Goal: Transaction & Acquisition: Purchase product/service

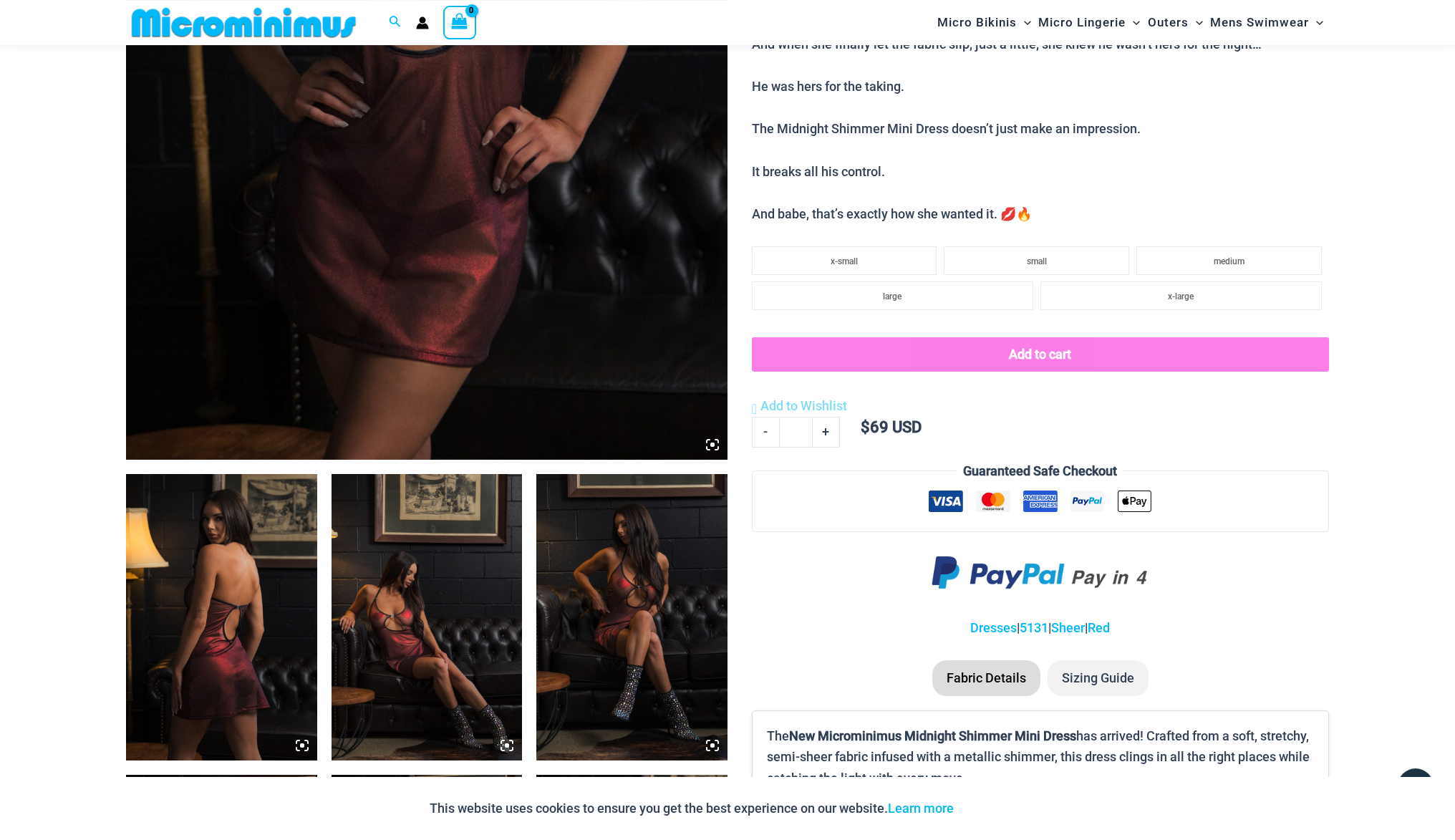
scroll to position [355, 0]
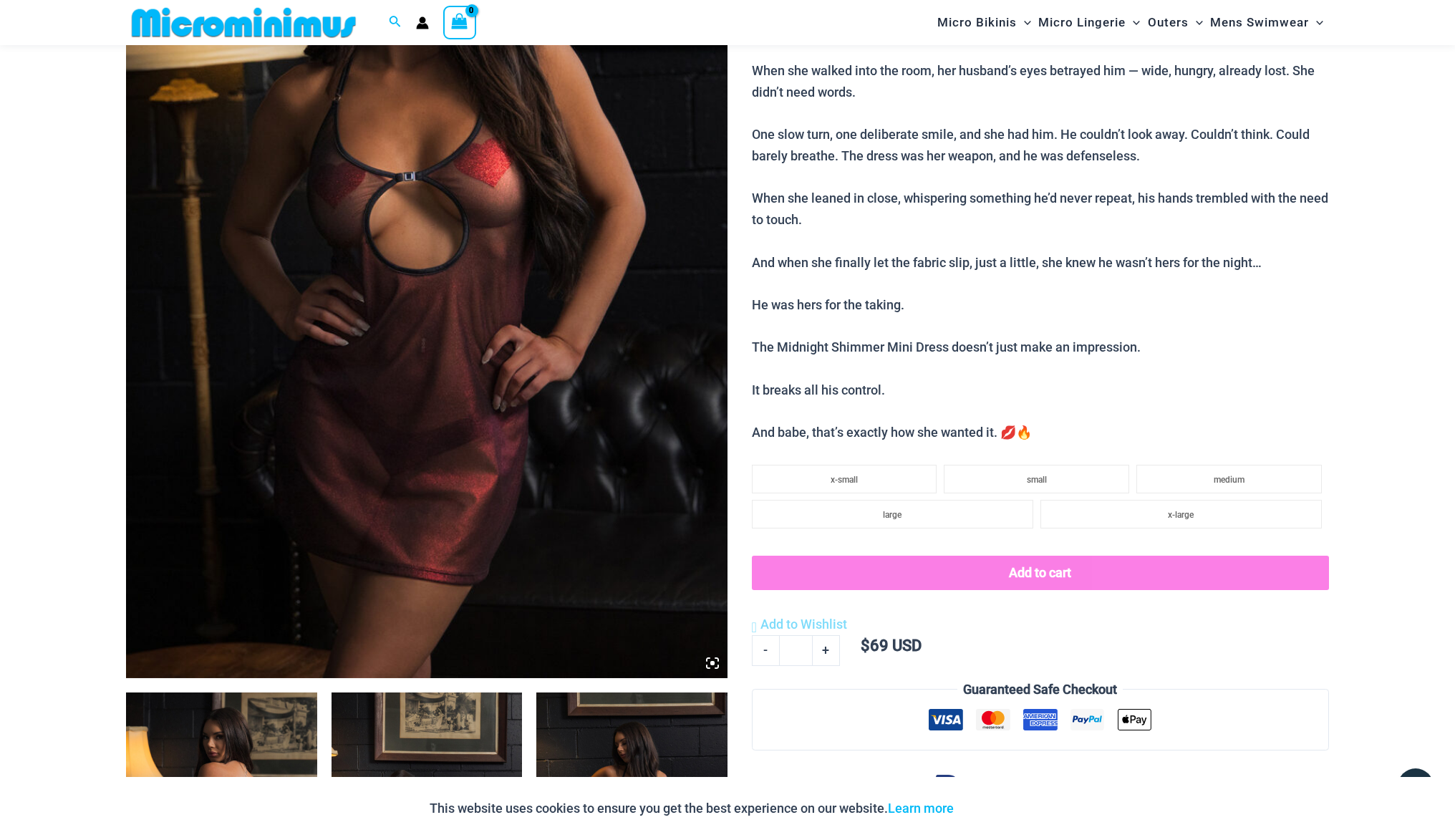
click at [543, 301] on img at bounding box center [426, 227] width 601 height 902
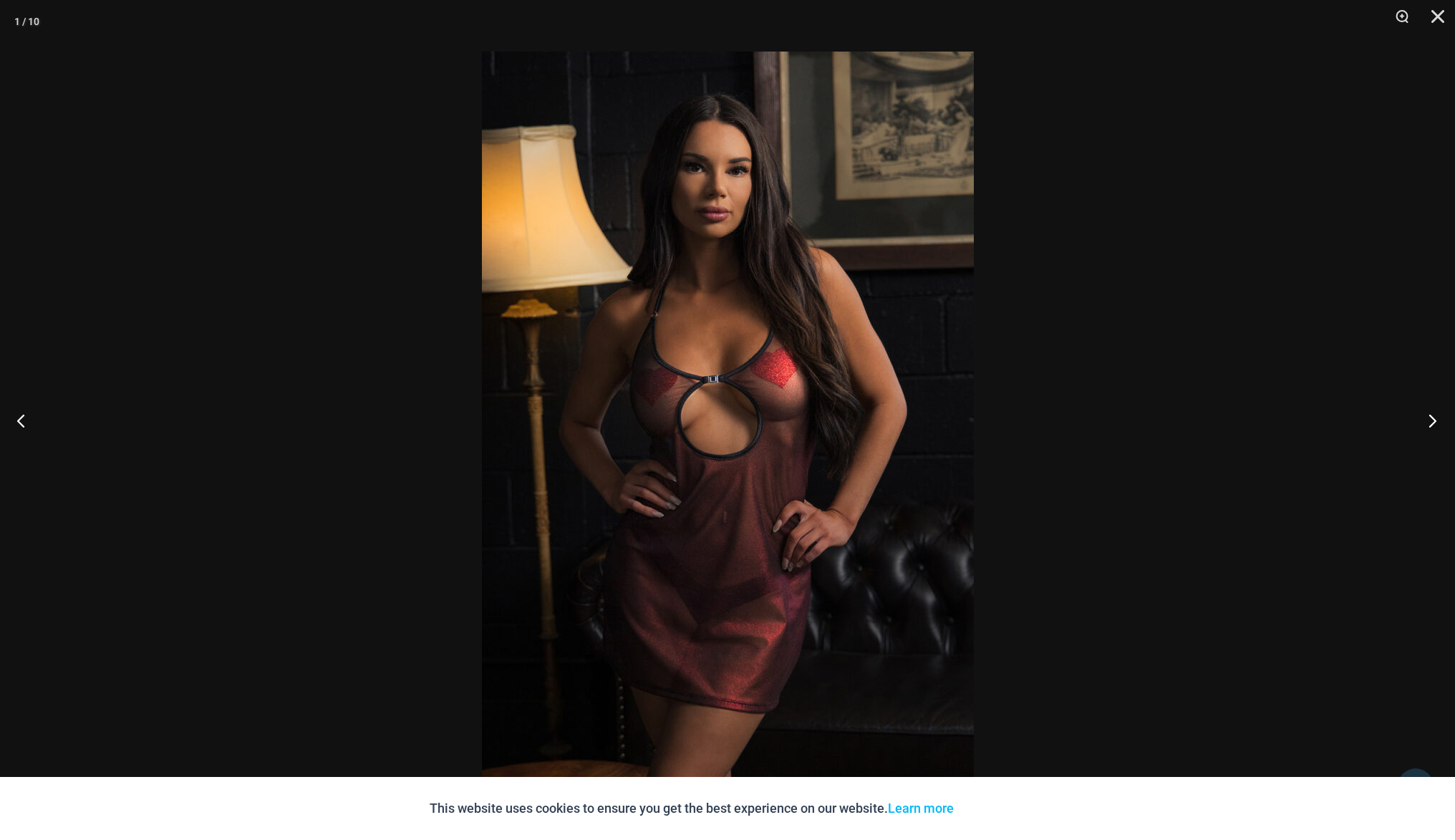
click at [1427, 423] on button "Next" at bounding box center [1428, 419] width 54 height 71
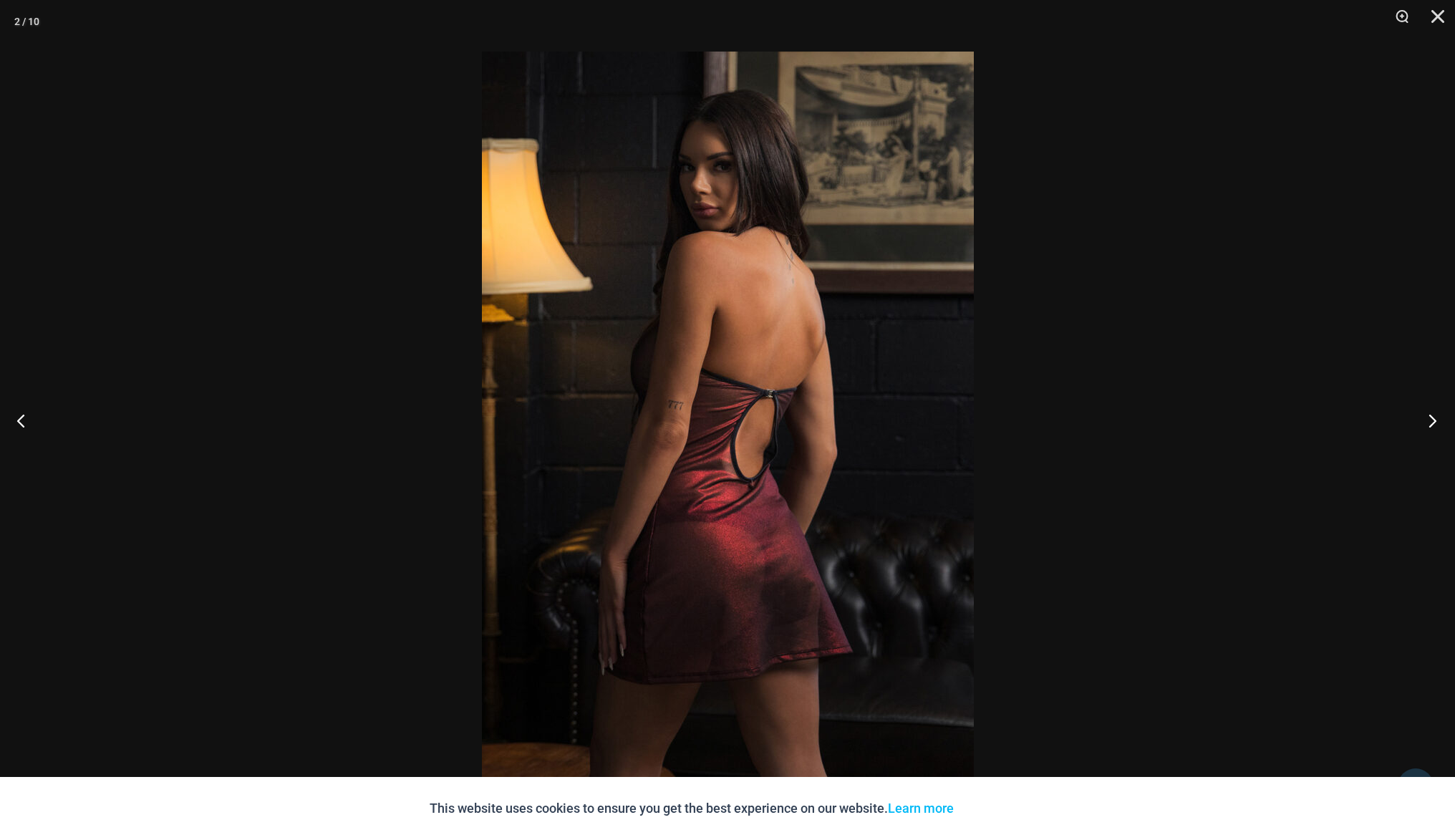
click at [1427, 423] on button "Next" at bounding box center [1428, 419] width 54 height 71
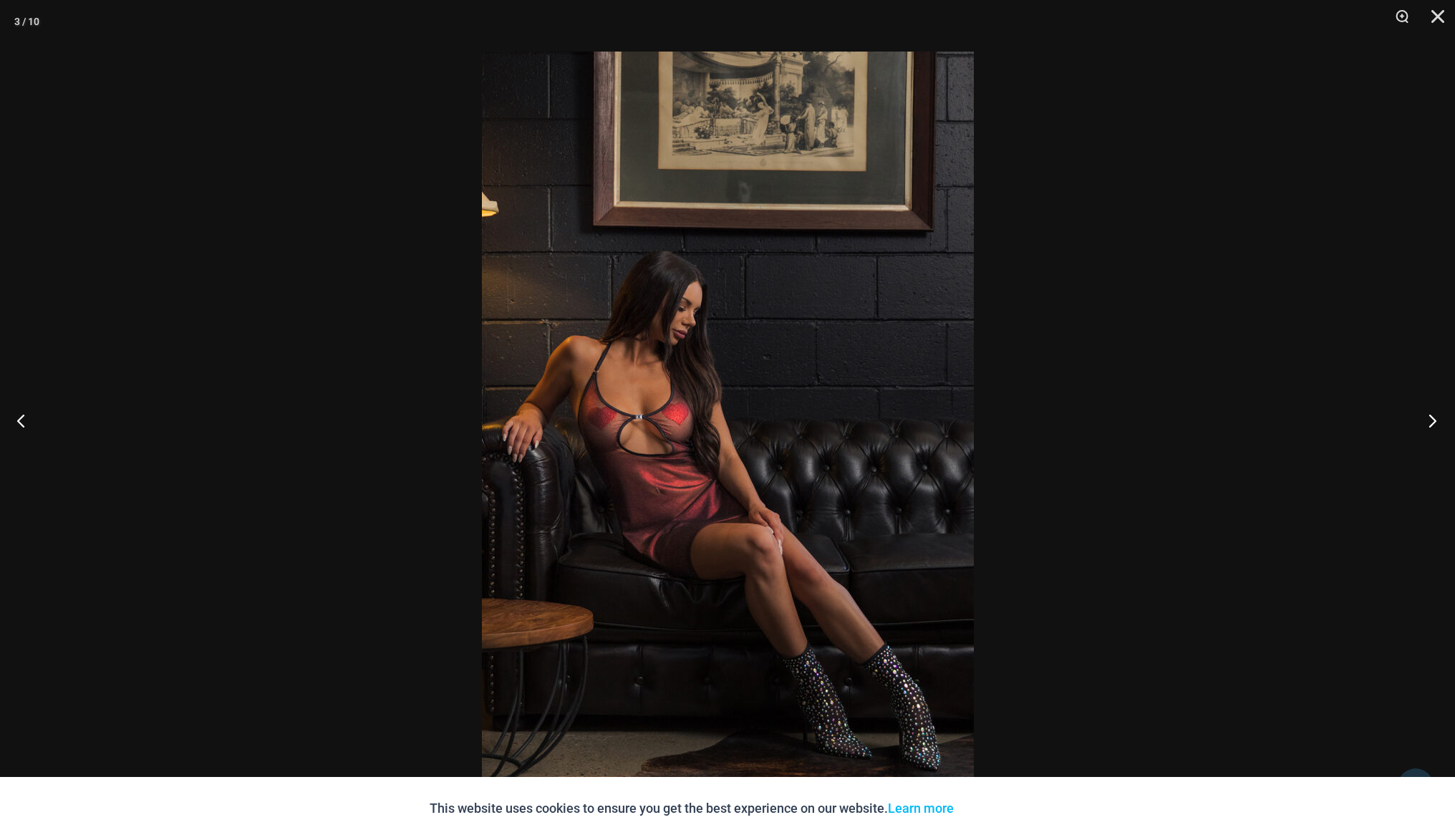
click at [1427, 423] on button "Next" at bounding box center [1428, 419] width 54 height 71
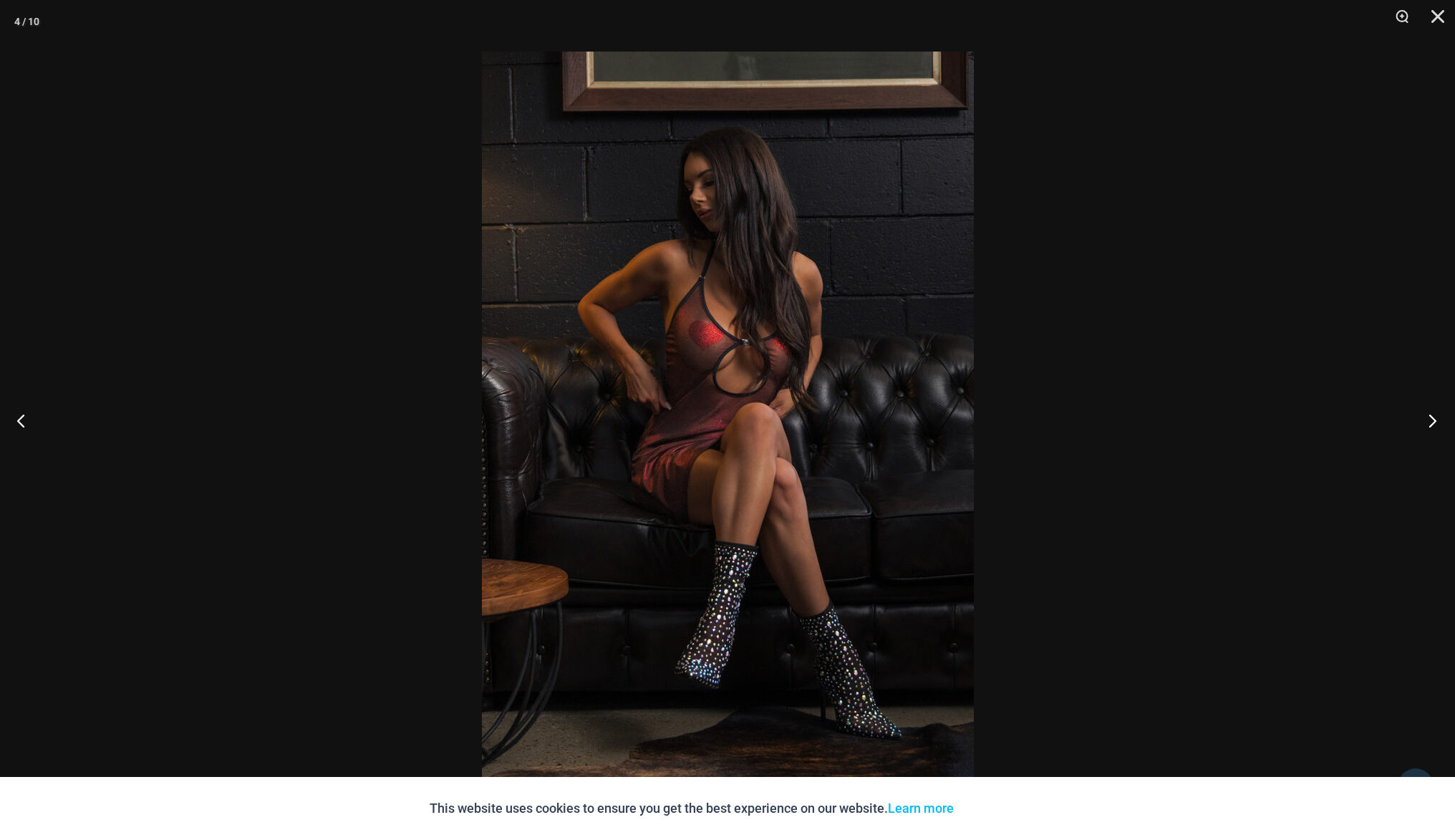
click at [1427, 423] on button "Next" at bounding box center [1428, 419] width 54 height 71
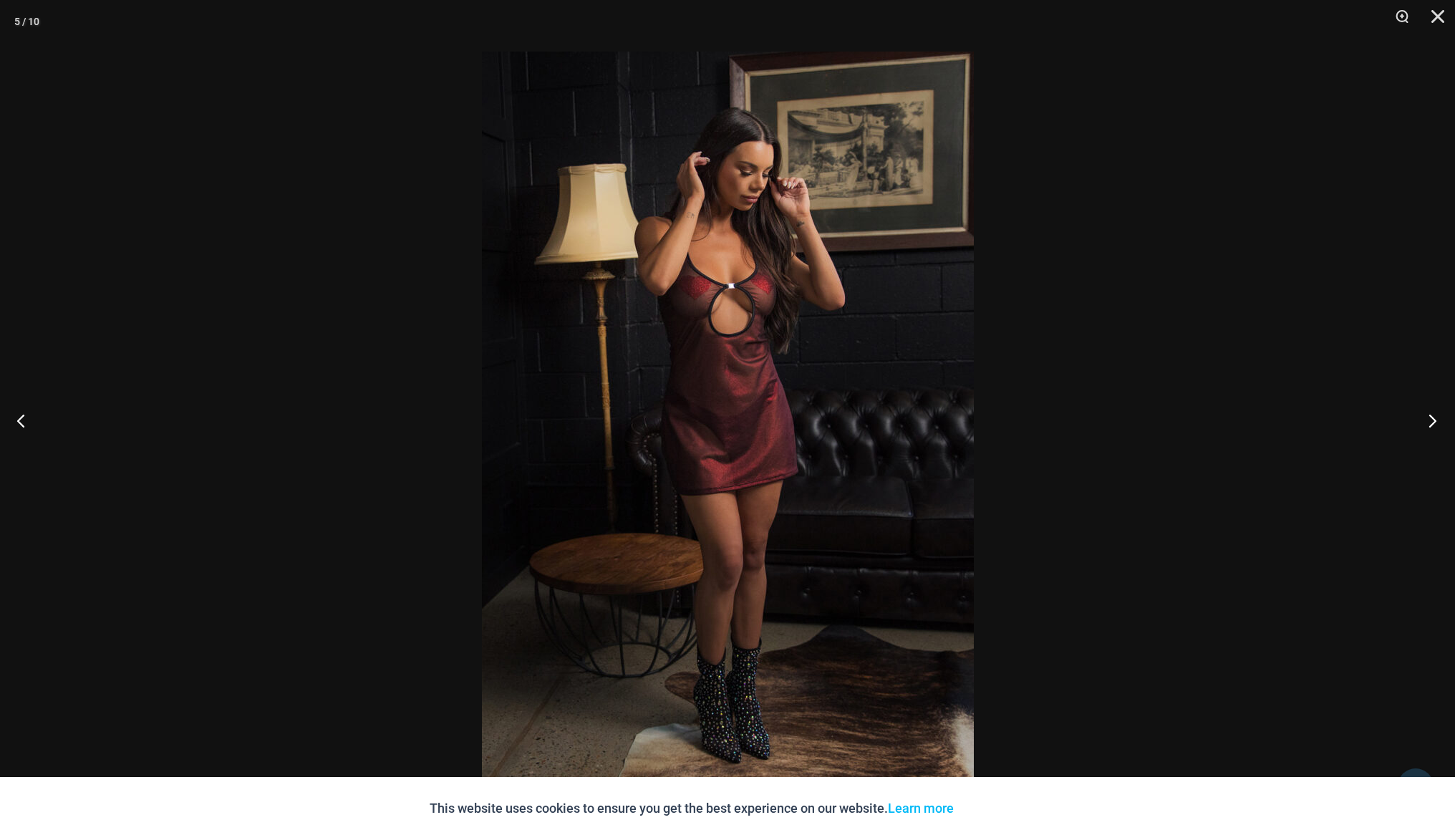
click at [1427, 423] on button "Next" at bounding box center [1428, 419] width 54 height 71
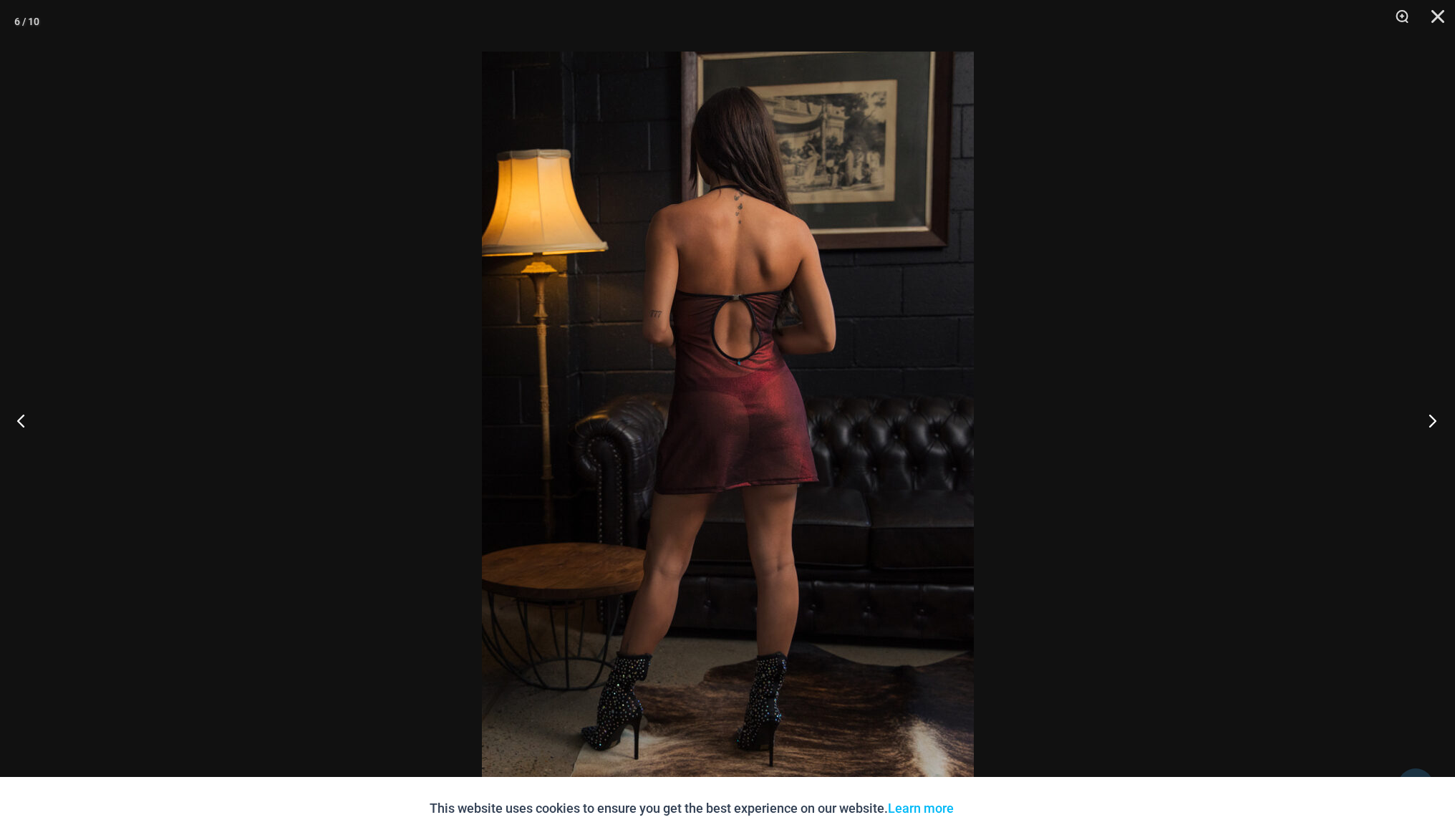
click at [1427, 423] on button "Next" at bounding box center [1428, 419] width 54 height 71
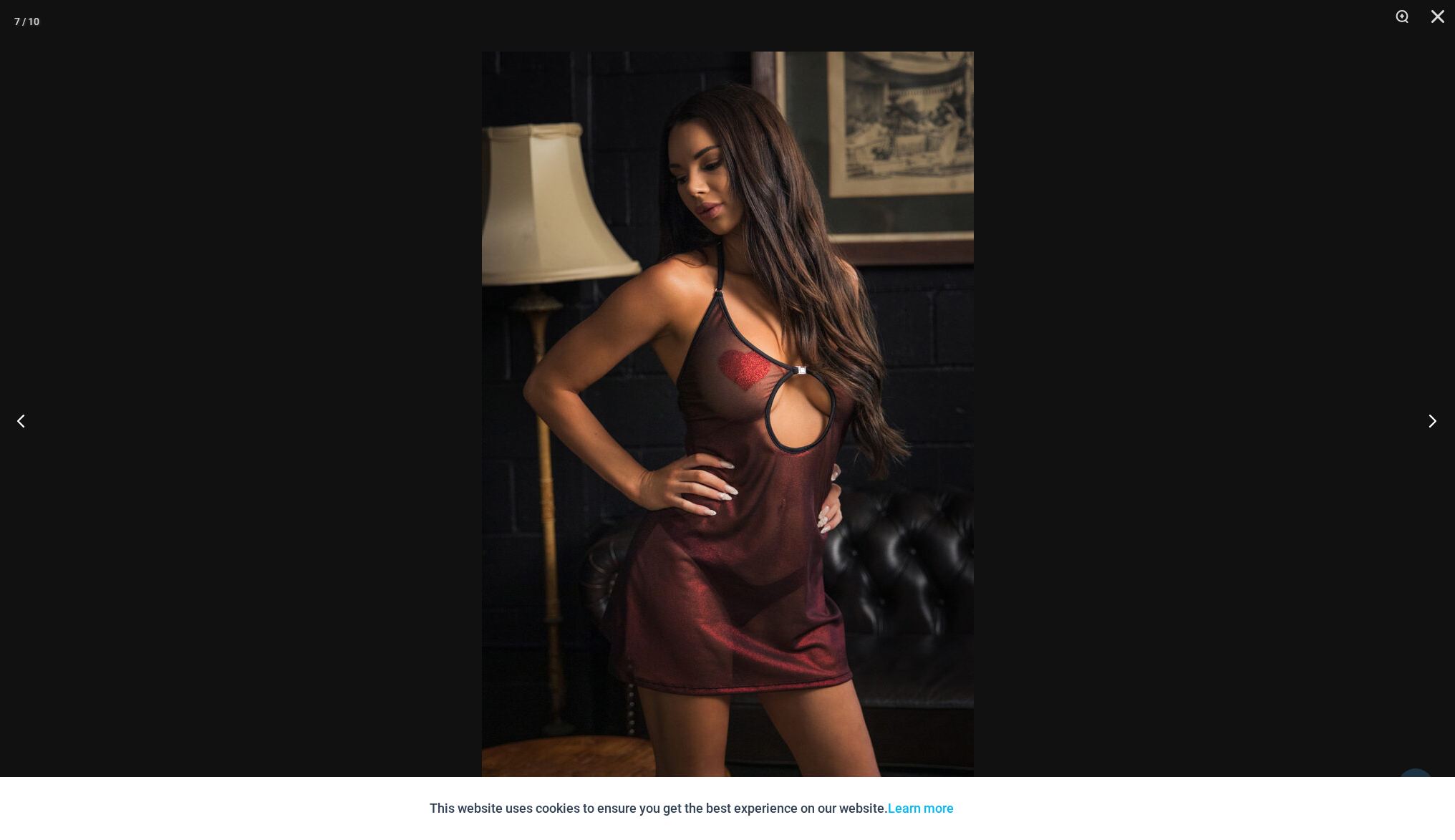
click at [1427, 423] on button "Next" at bounding box center [1428, 419] width 54 height 71
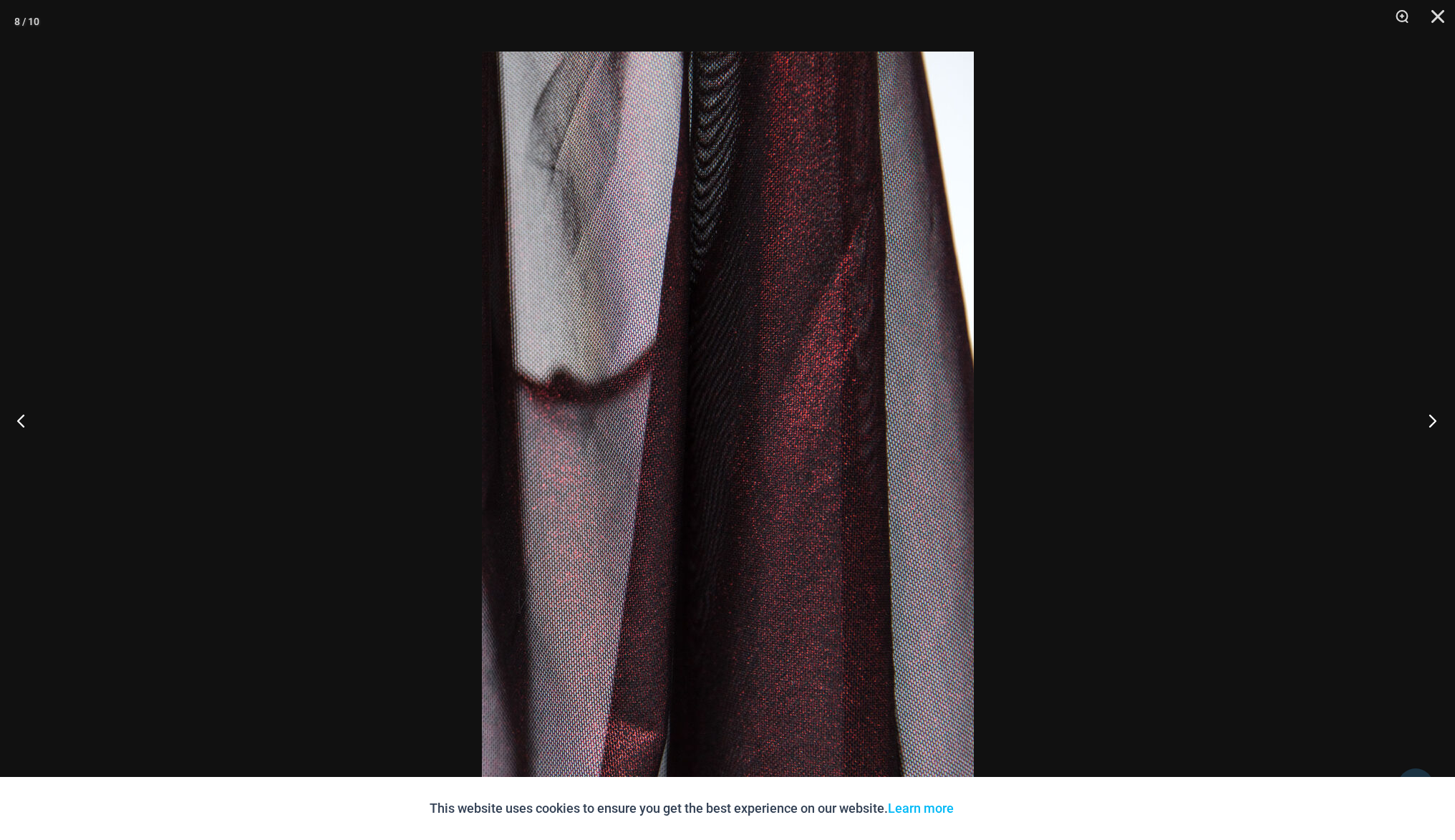
click at [1427, 423] on button "Next" at bounding box center [1428, 419] width 54 height 71
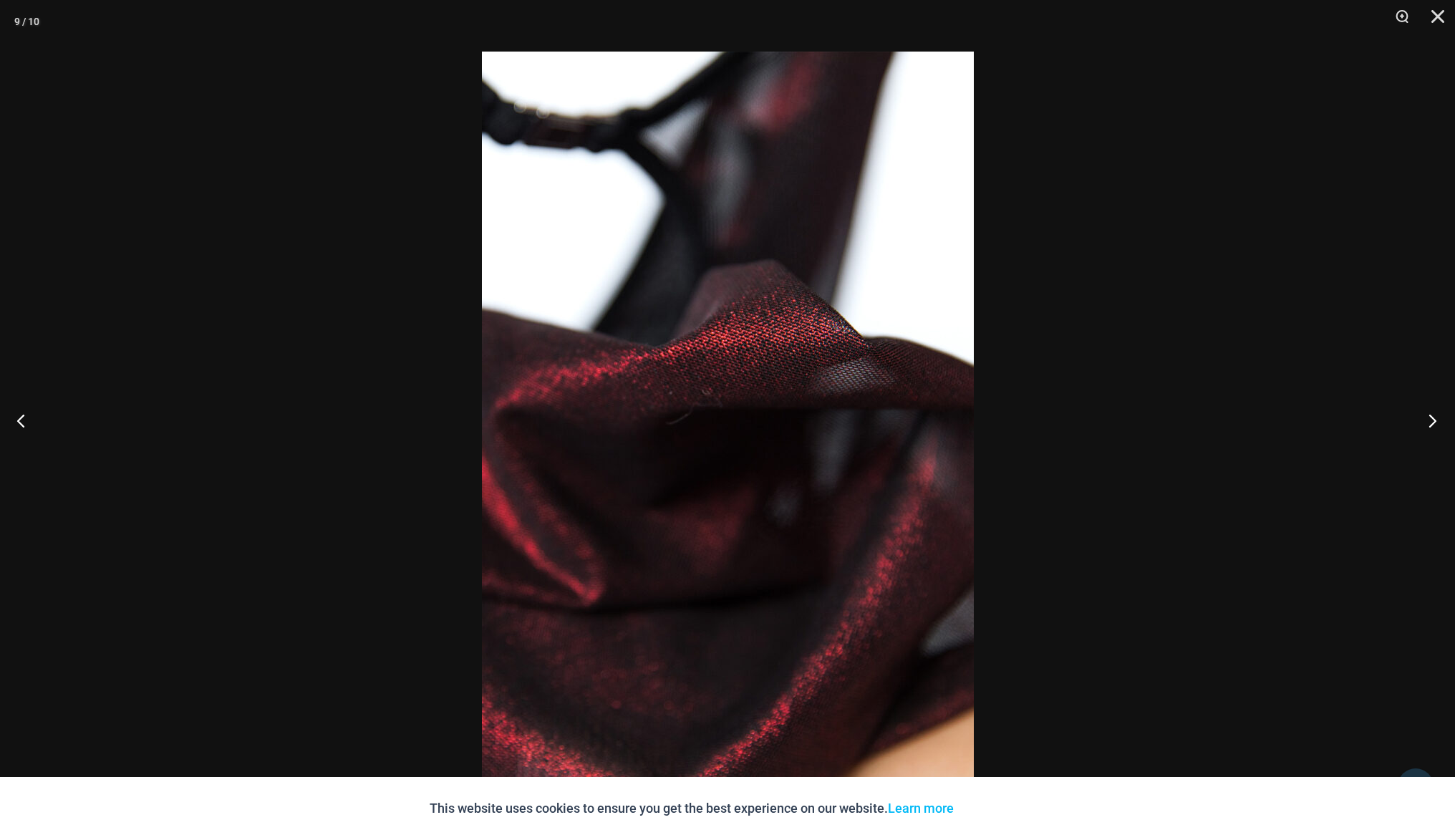
click at [1427, 423] on button "Next" at bounding box center [1428, 419] width 54 height 71
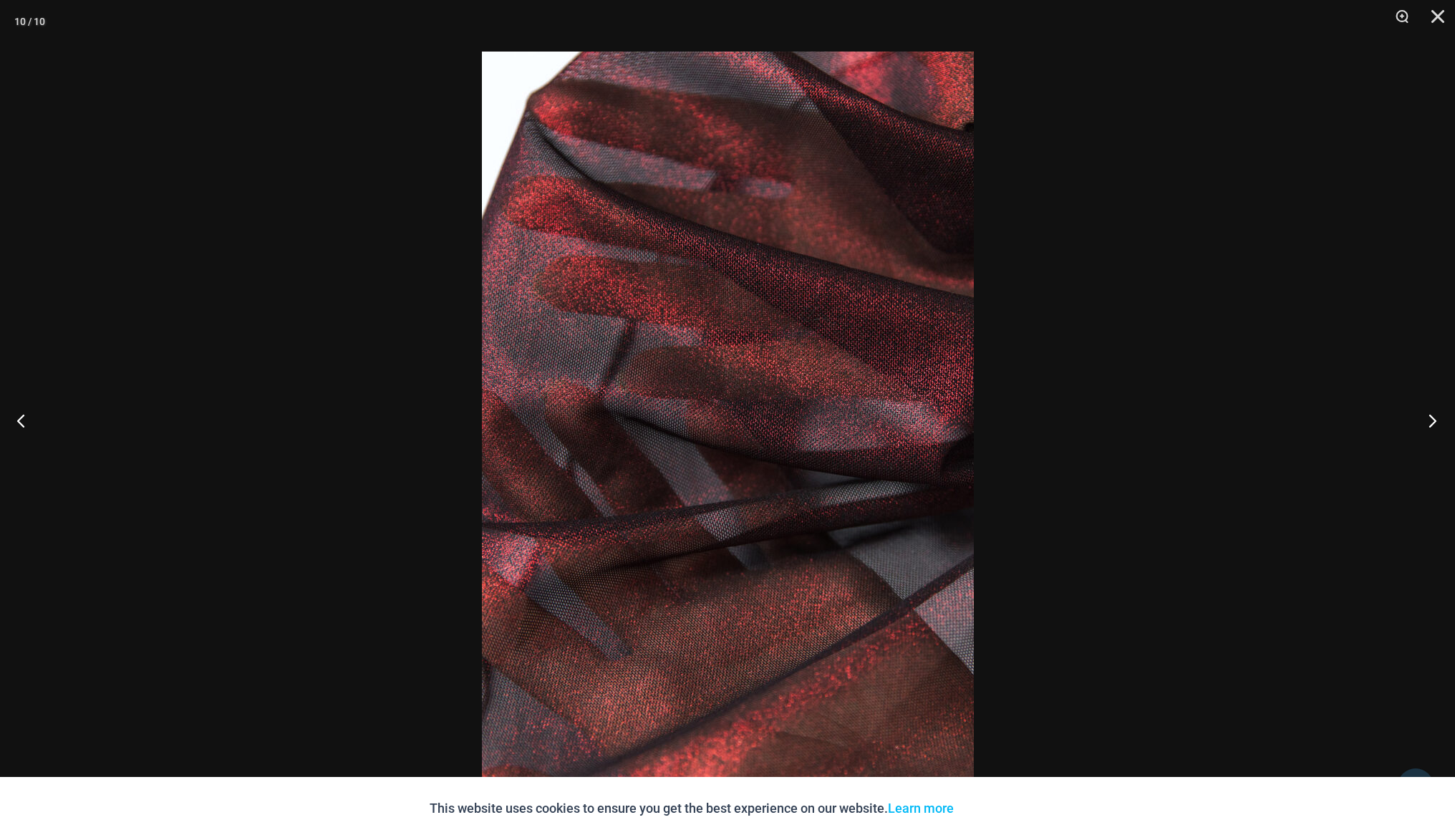
click at [1427, 423] on button "Next" at bounding box center [1428, 419] width 54 height 71
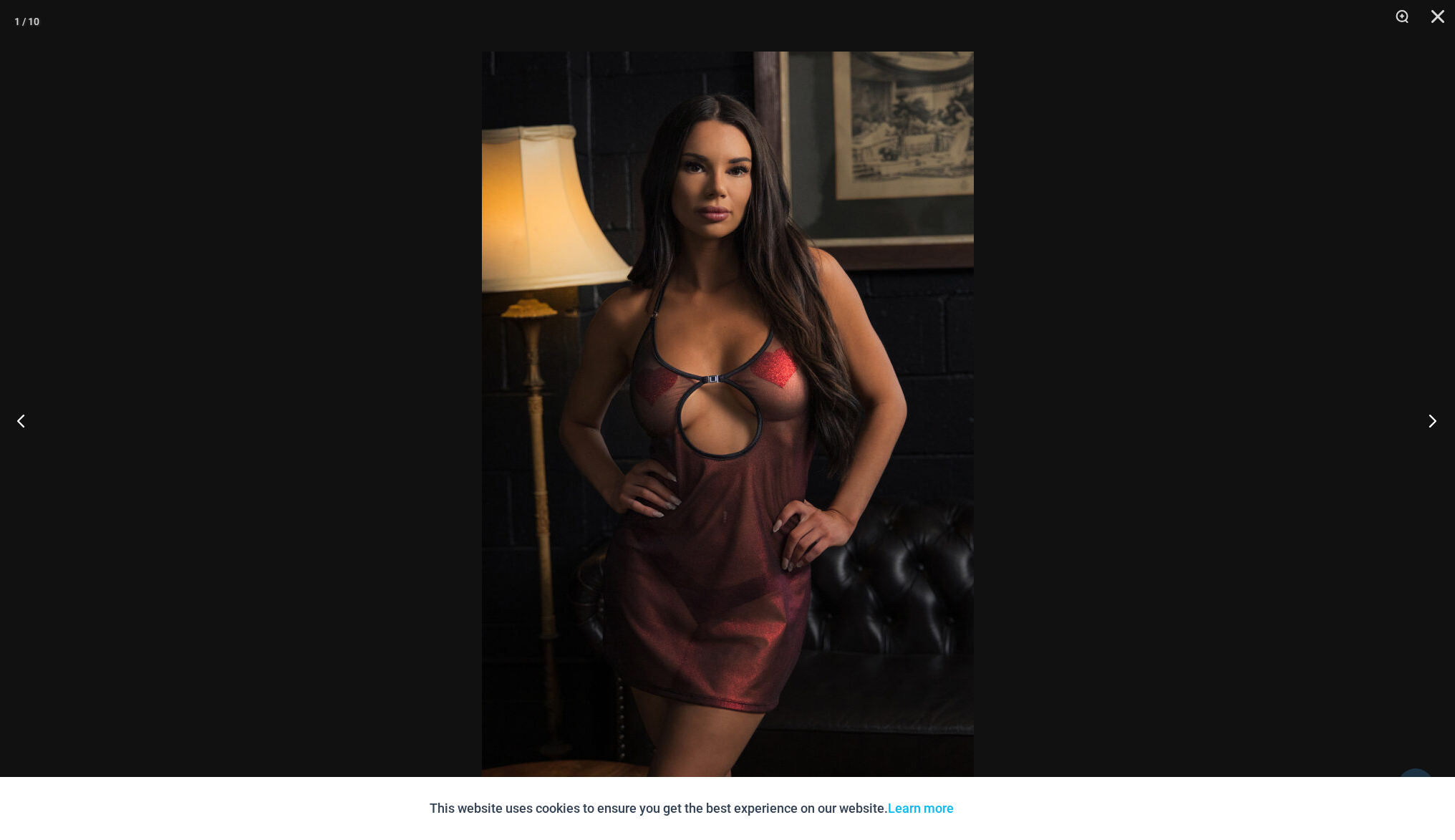
click at [1427, 423] on button "Next" at bounding box center [1428, 419] width 54 height 71
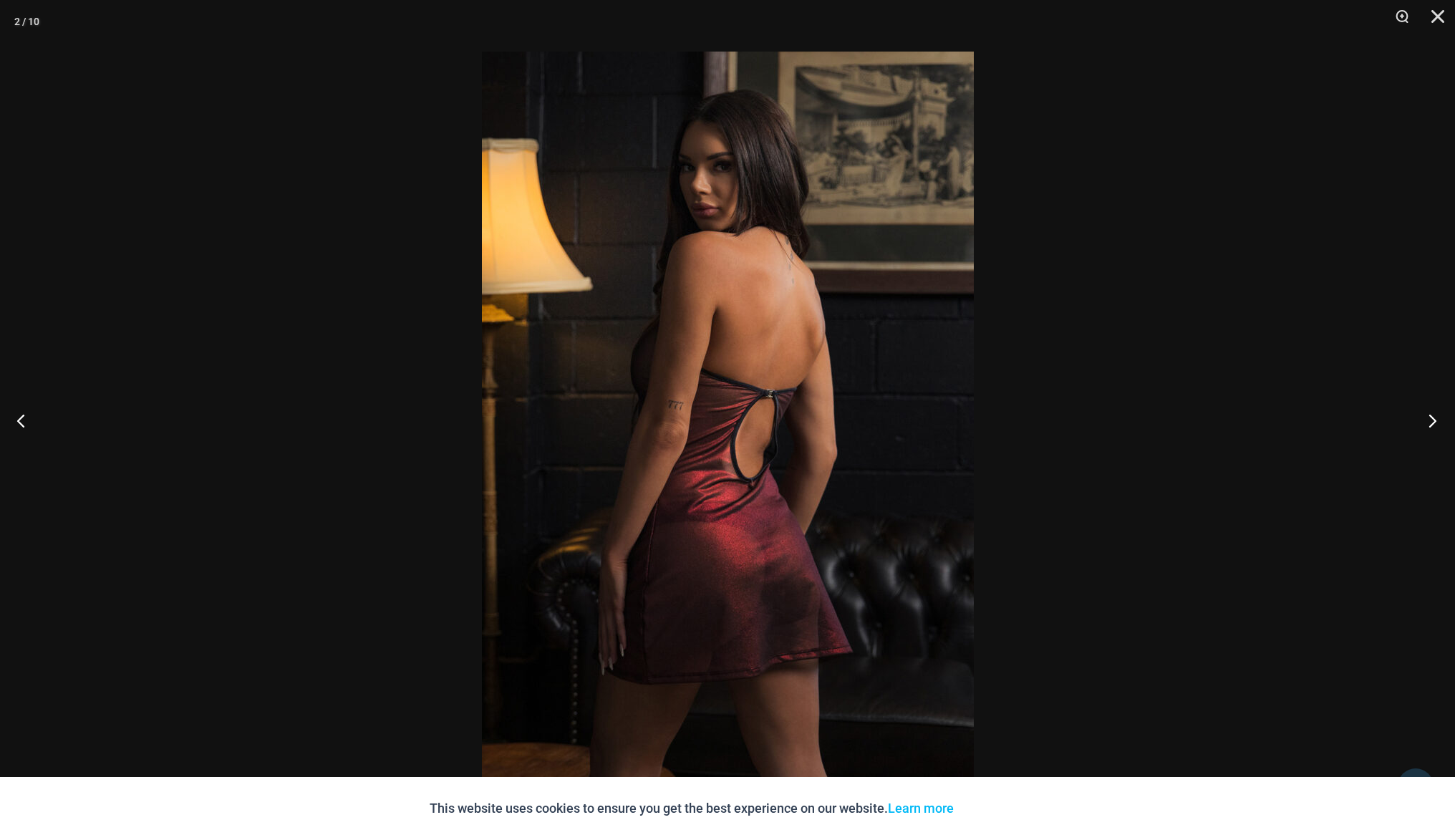
click at [1427, 423] on button "Next" at bounding box center [1428, 419] width 54 height 71
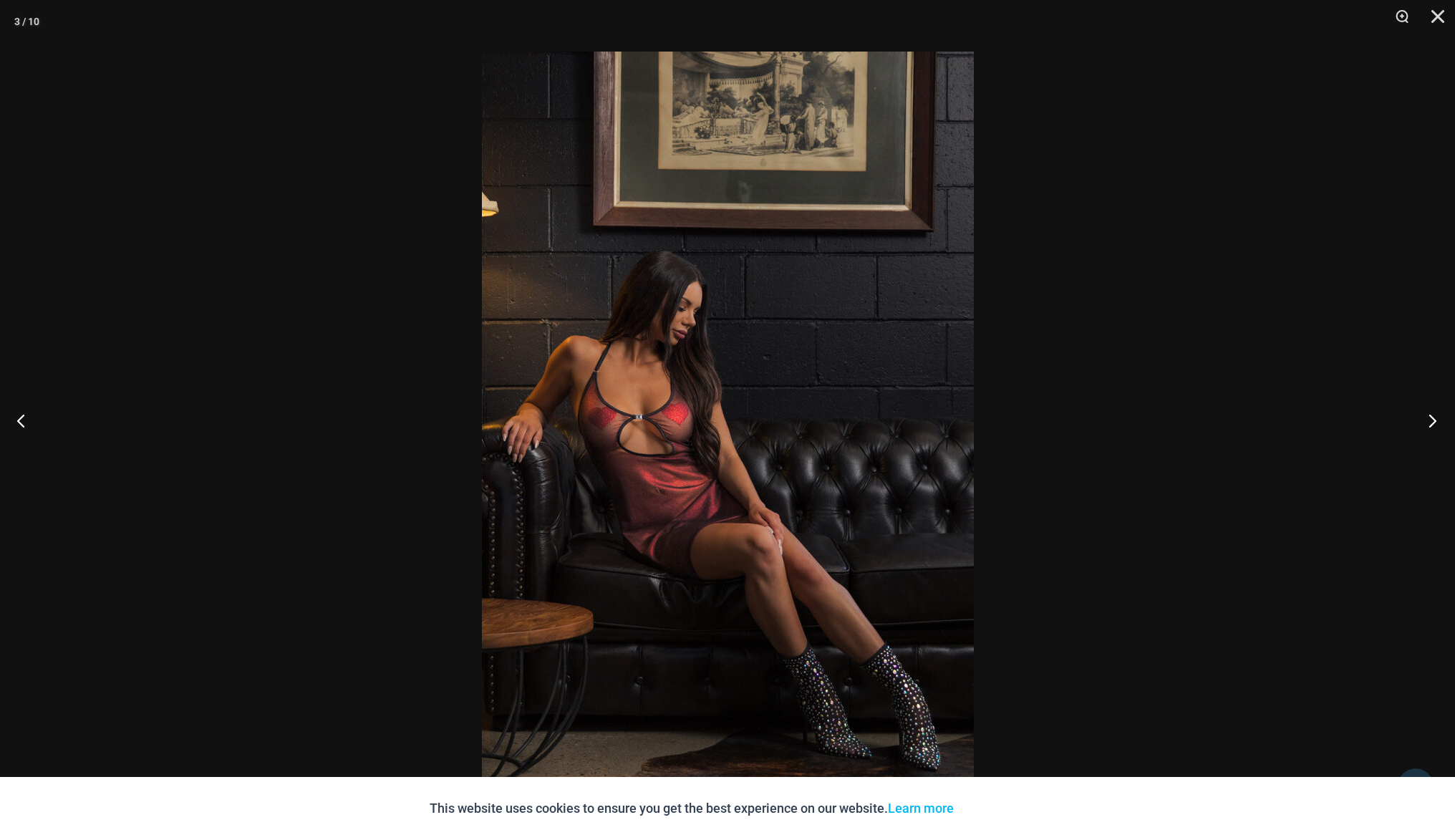
click at [1427, 423] on button "Next" at bounding box center [1428, 419] width 54 height 71
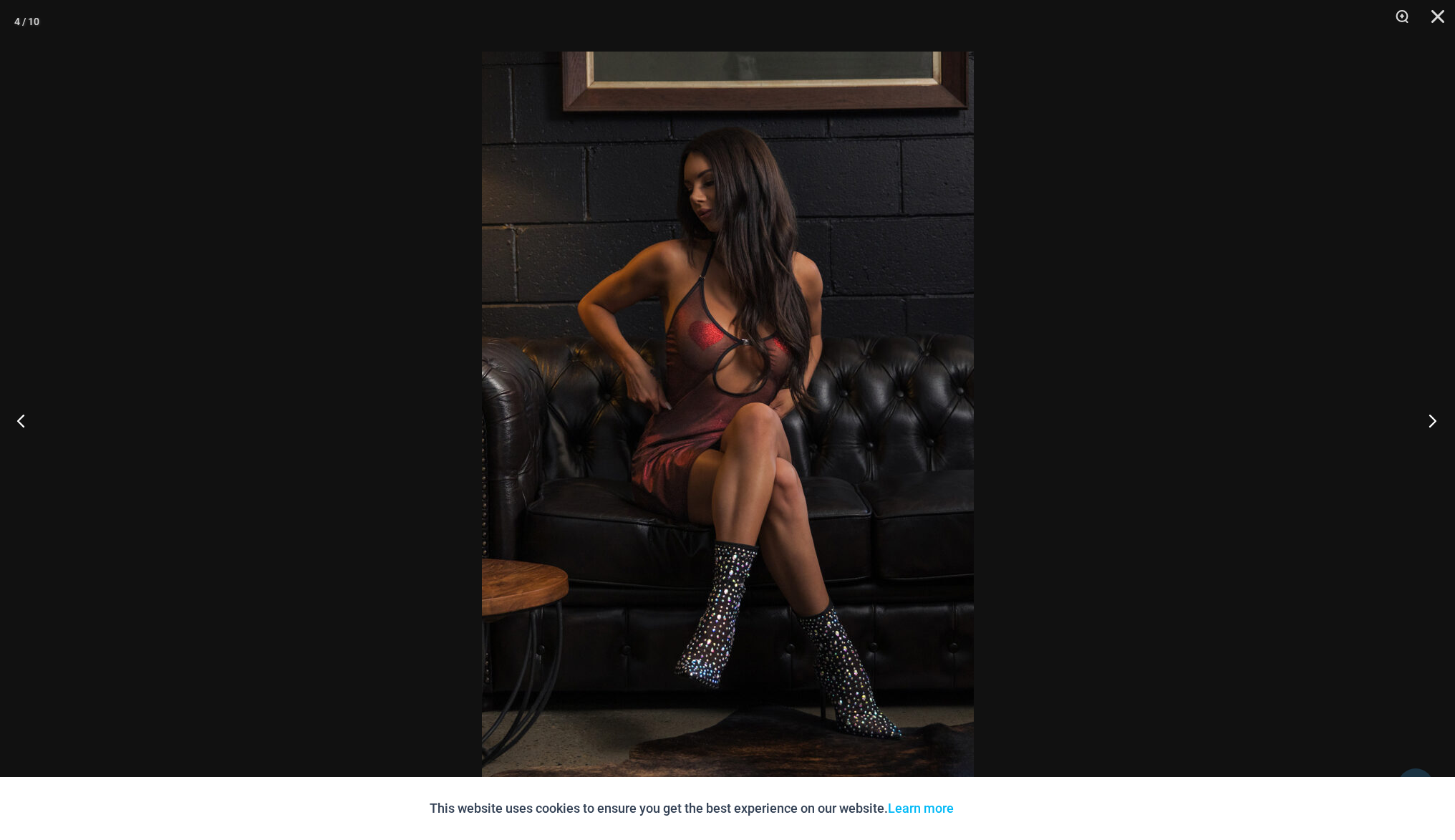
click at [1427, 423] on button "Next" at bounding box center [1428, 419] width 54 height 71
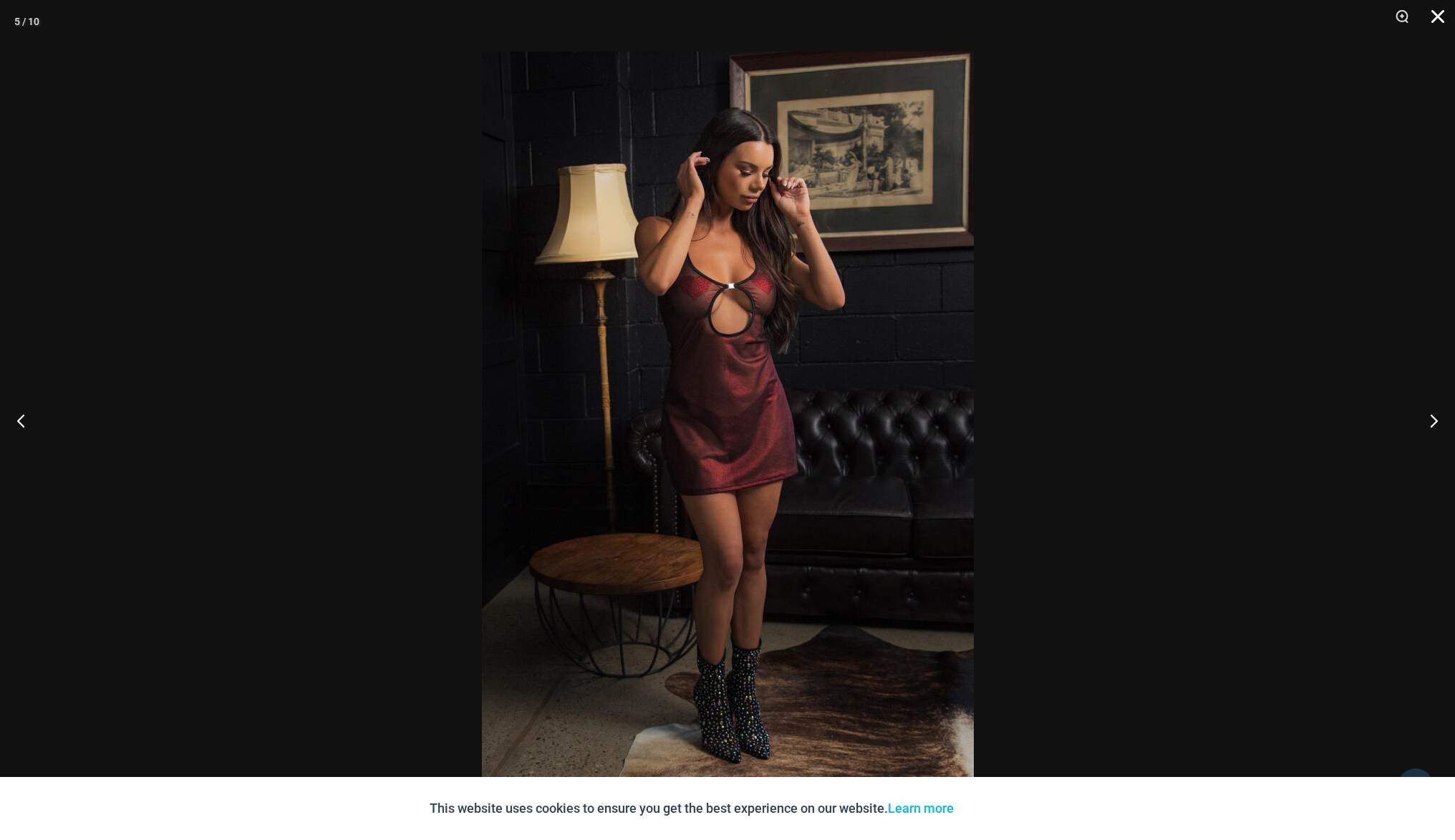
click at [1438, 20] on button "Close" at bounding box center [1433, 21] width 36 height 43
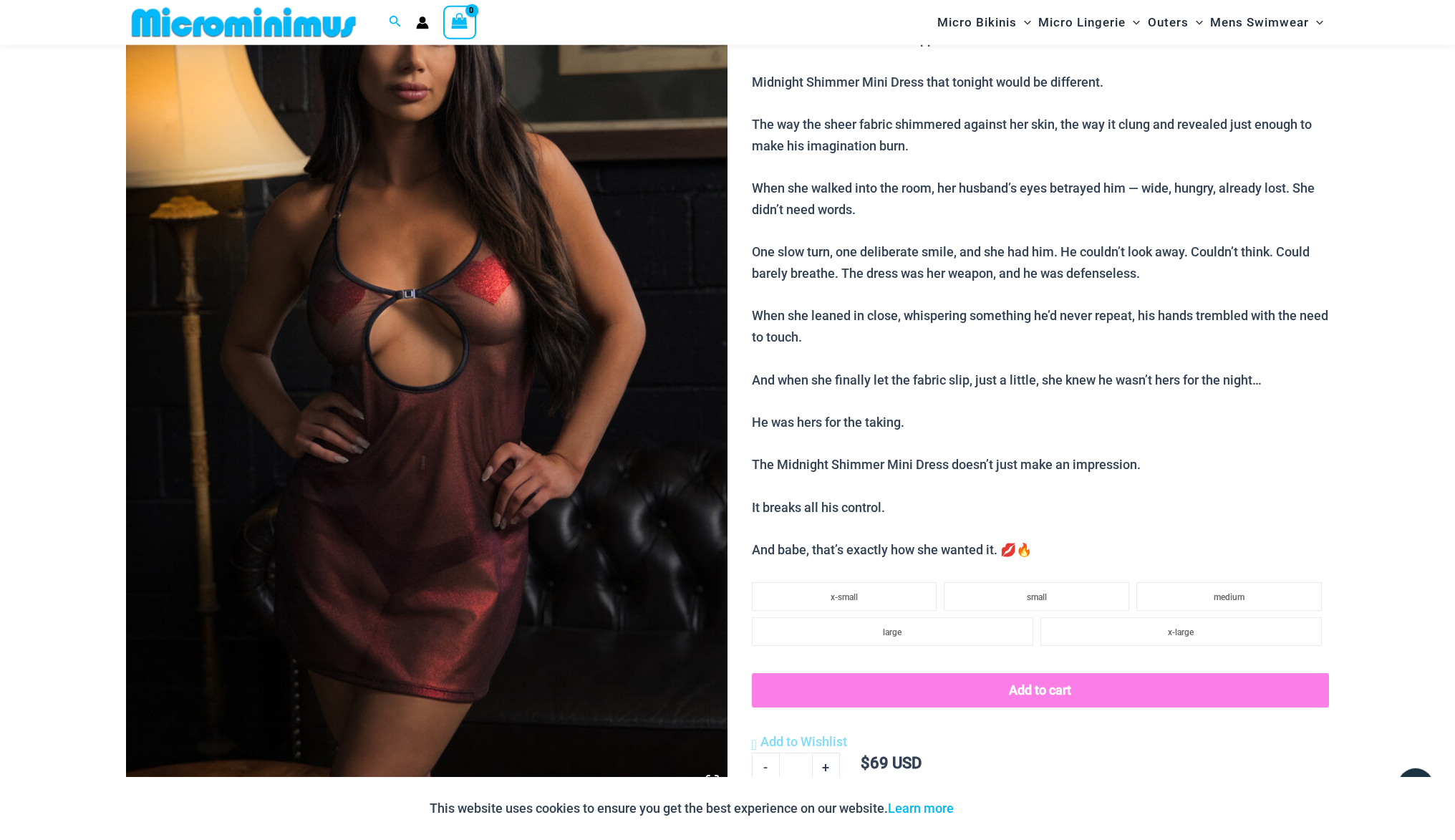
scroll to position [209, 0]
